Goal: Find specific page/section: Find specific page/section

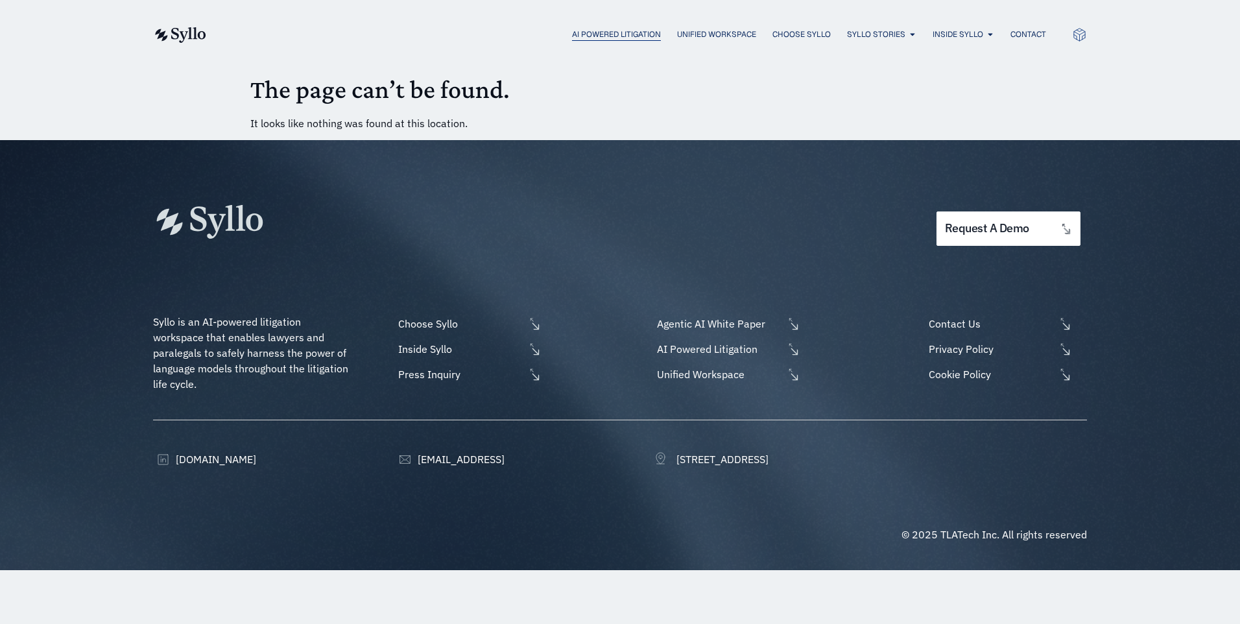
click at [620, 34] on span "AI Powered Litigation" at bounding box center [616, 35] width 89 height 12
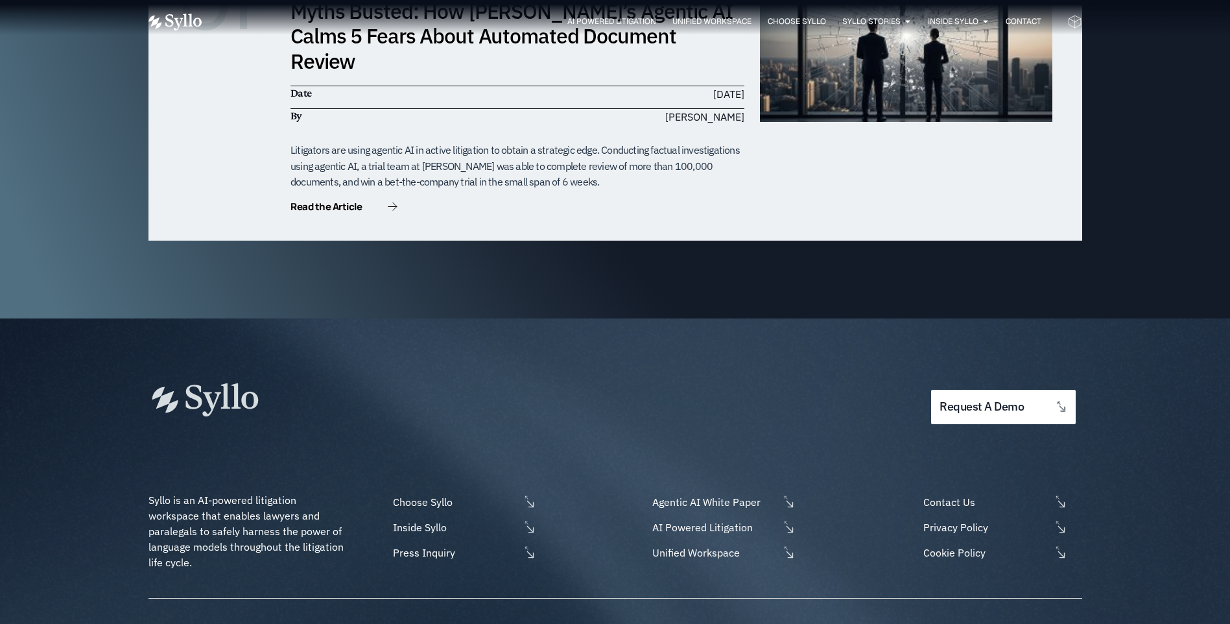
scroll to position [4134, 0]
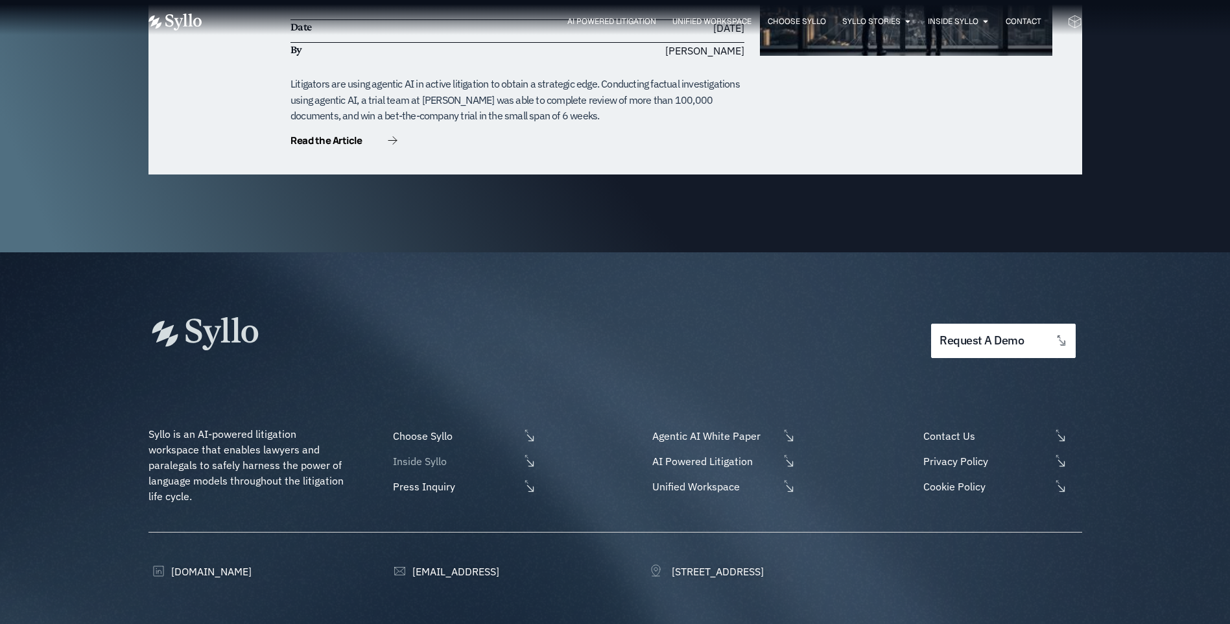
click at [411, 453] on span "Inside Syllo" at bounding box center [455, 461] width 130 height 16
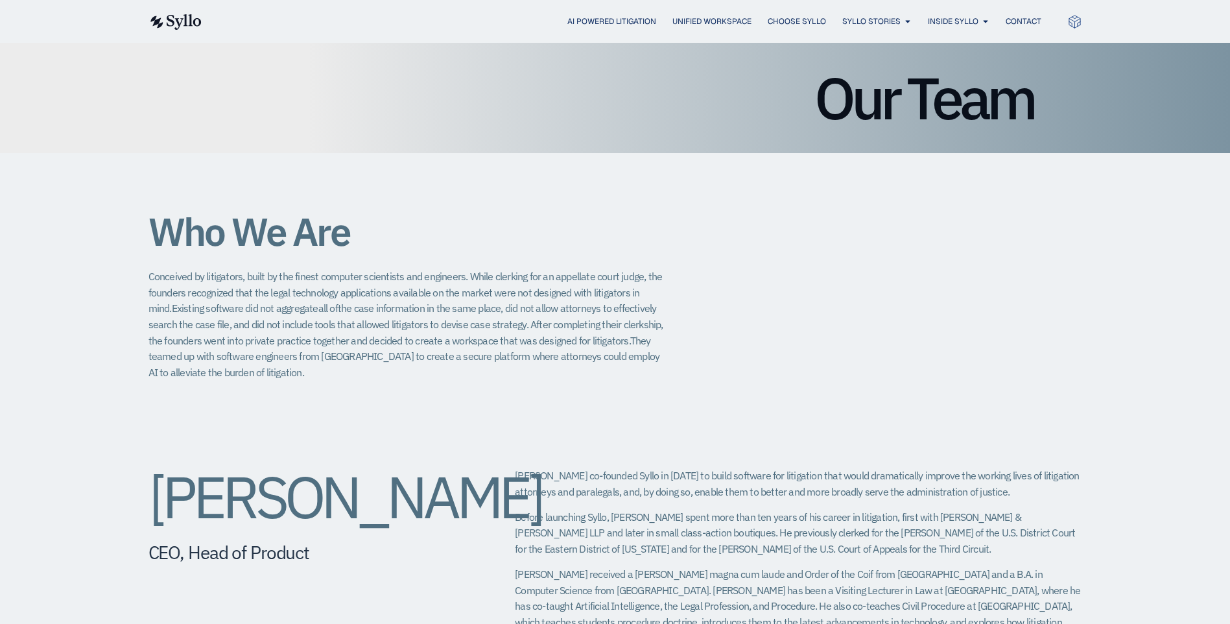
scroll to position [195, 0]
